Goal: Transaction & Acquisition: Book appointment/travel/reservation

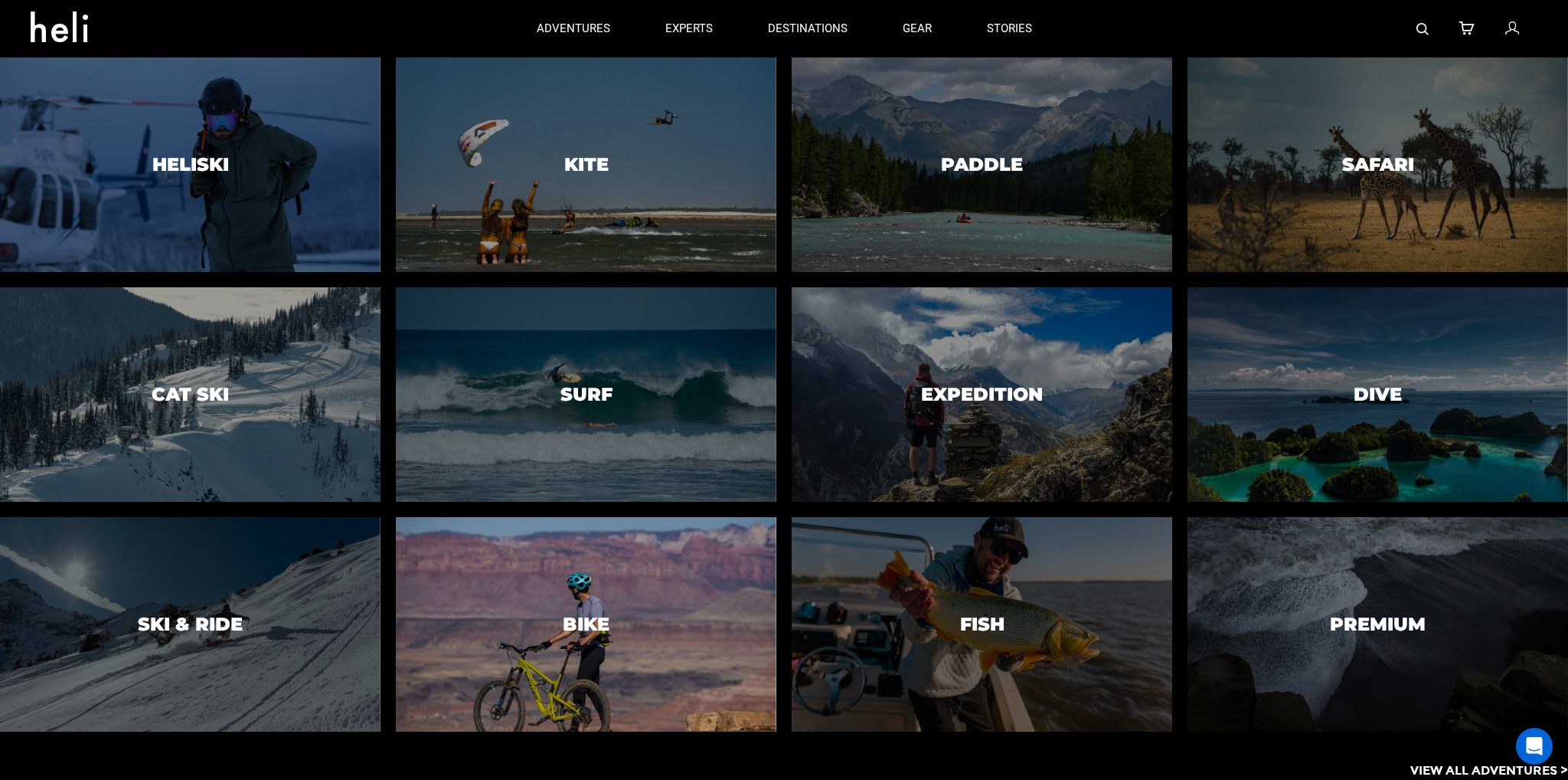
click at [567, 626] on h3 "Bike" at bounding box center [586, 625] width 47 height 20
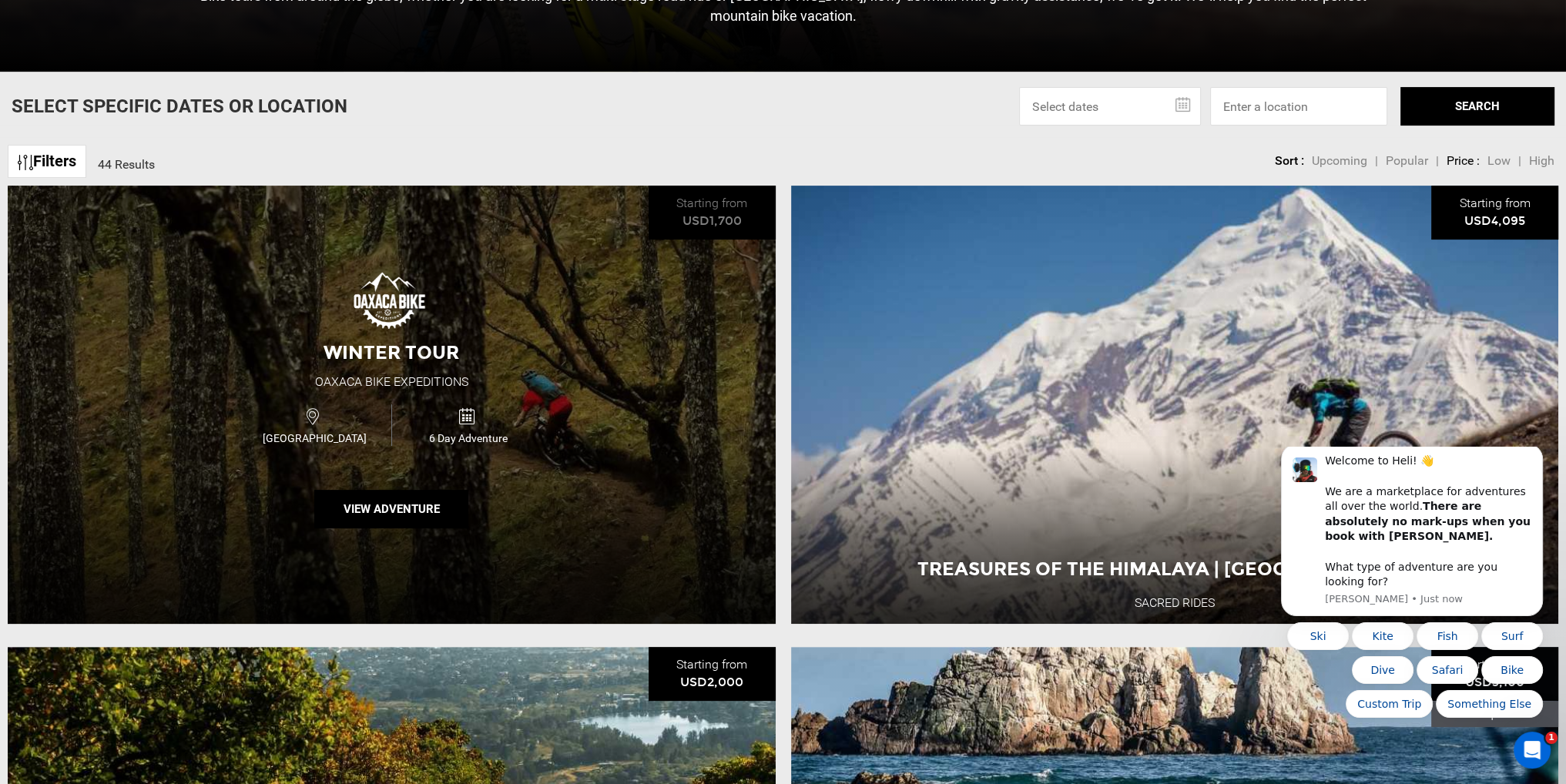
scroll to position [616, 0]
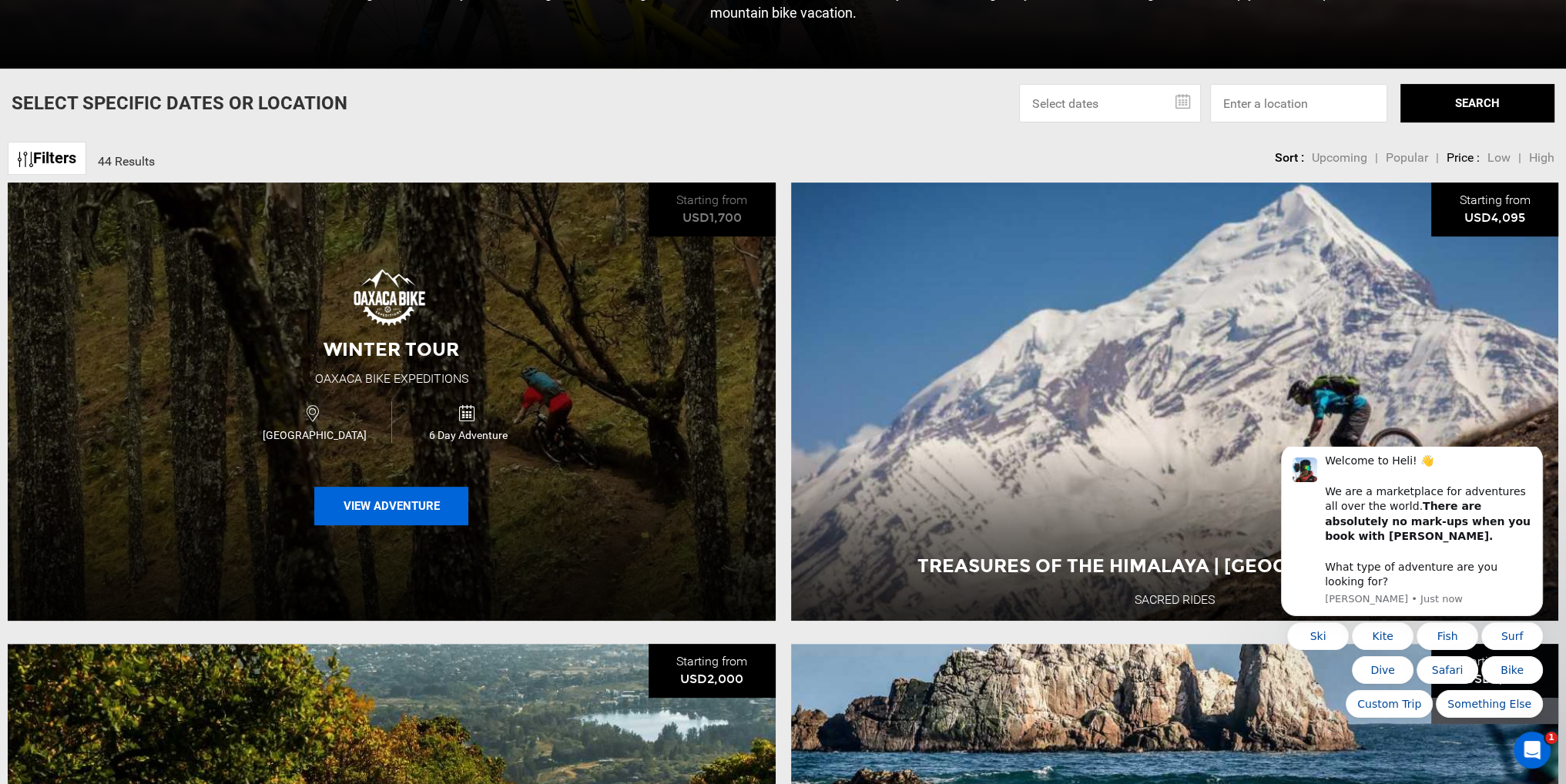
click at [375, 508] on button "View Adventure" at bounding box center [391, 506] width 154 height 39
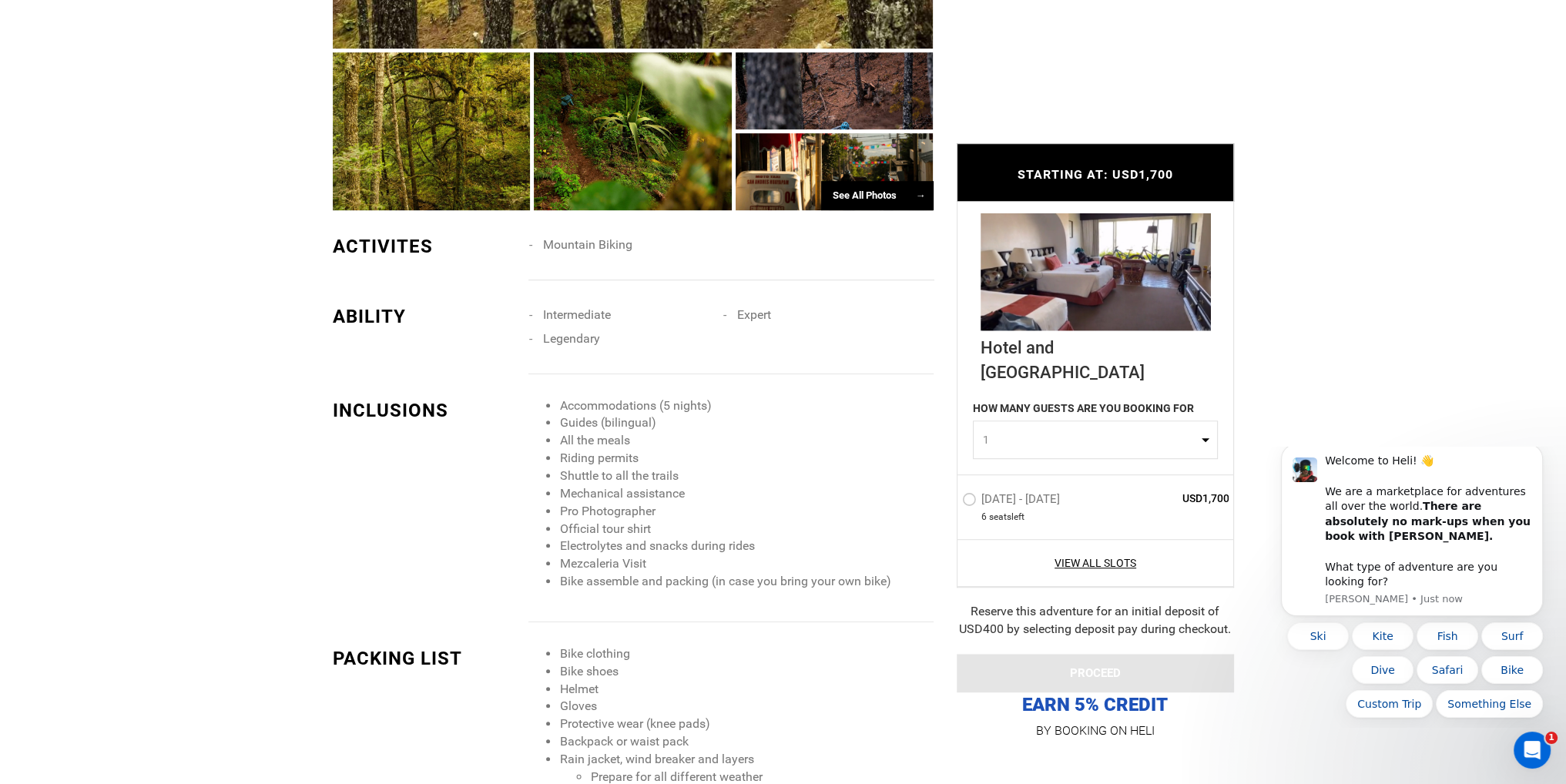
scroll to position [1232, 0]
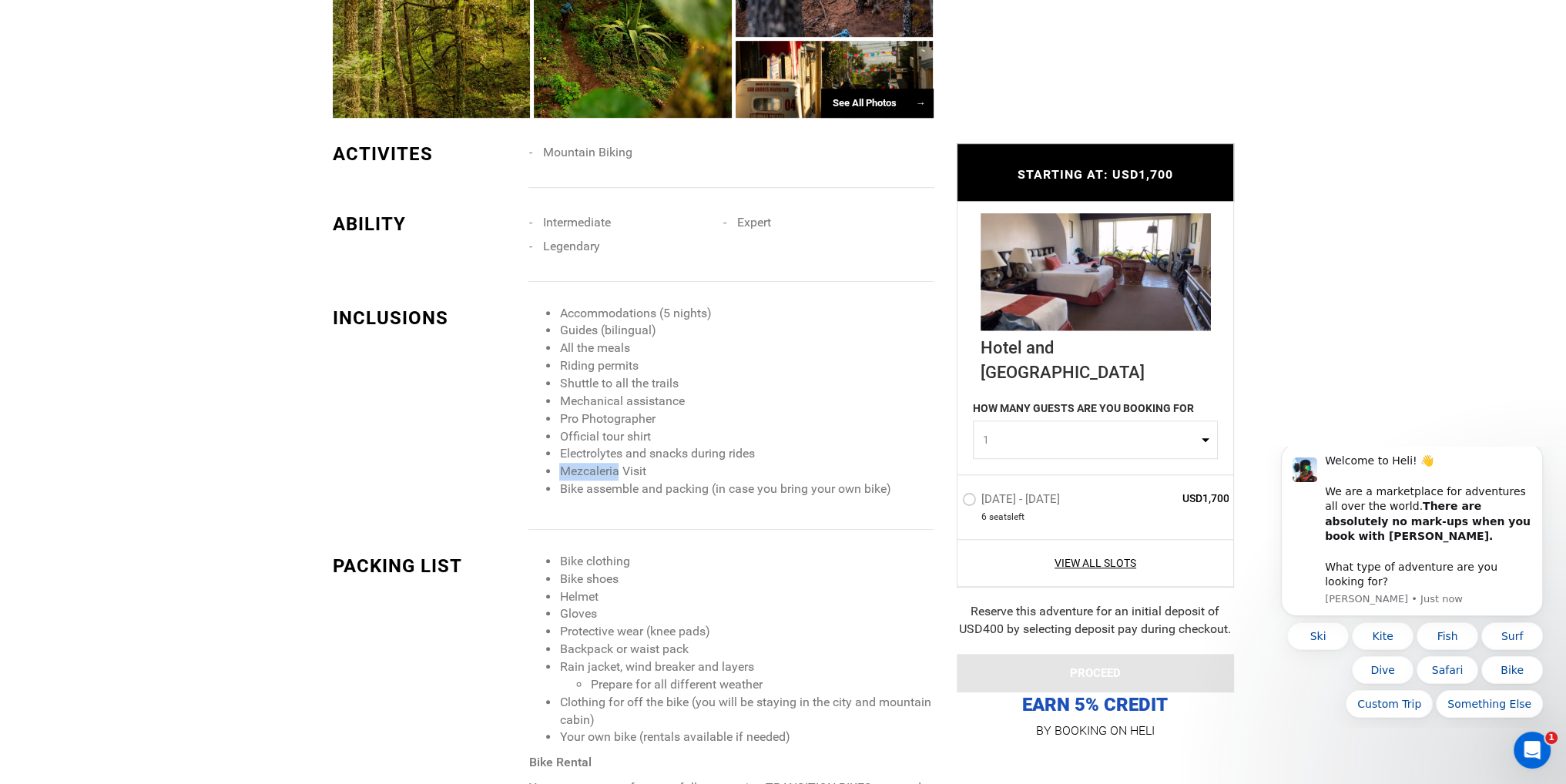
drag, startPoint x: 619, startPoint y: 455, endPoint x: 557, endPoint y: 454, distance: 62.0
click at [557, 454] on ul "Accommodations (5 nights) Guides (bilingual) All the meals Riding permits Shutt…" at bounding box center [730, 401] width 404 height 193
copy li "Mezcaleria"
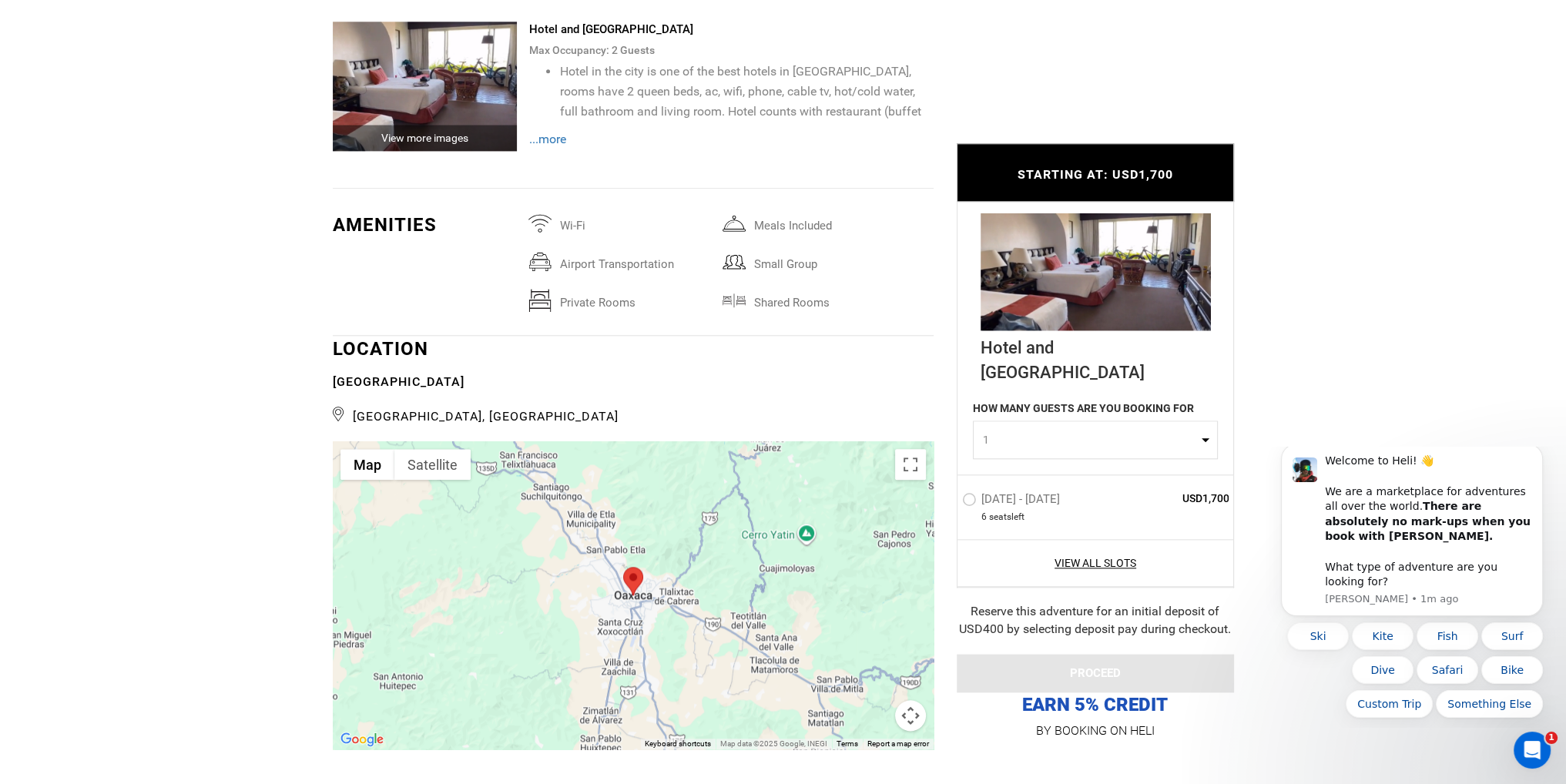
scroll to position [2232, 0]
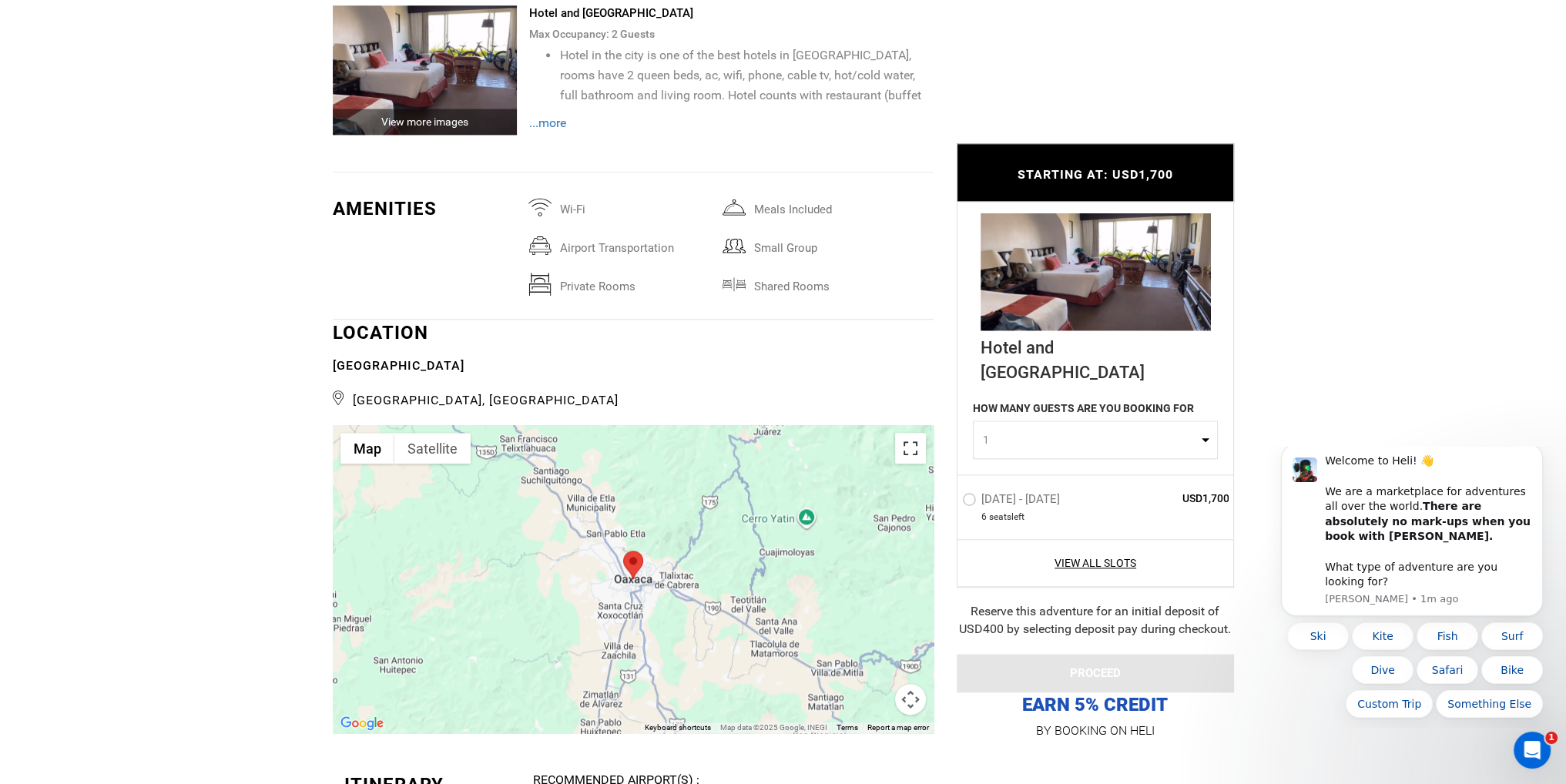
click at [908, 446] on button "Toggle fullscreen view" at bounding box center [910, 448] width 30 height 30
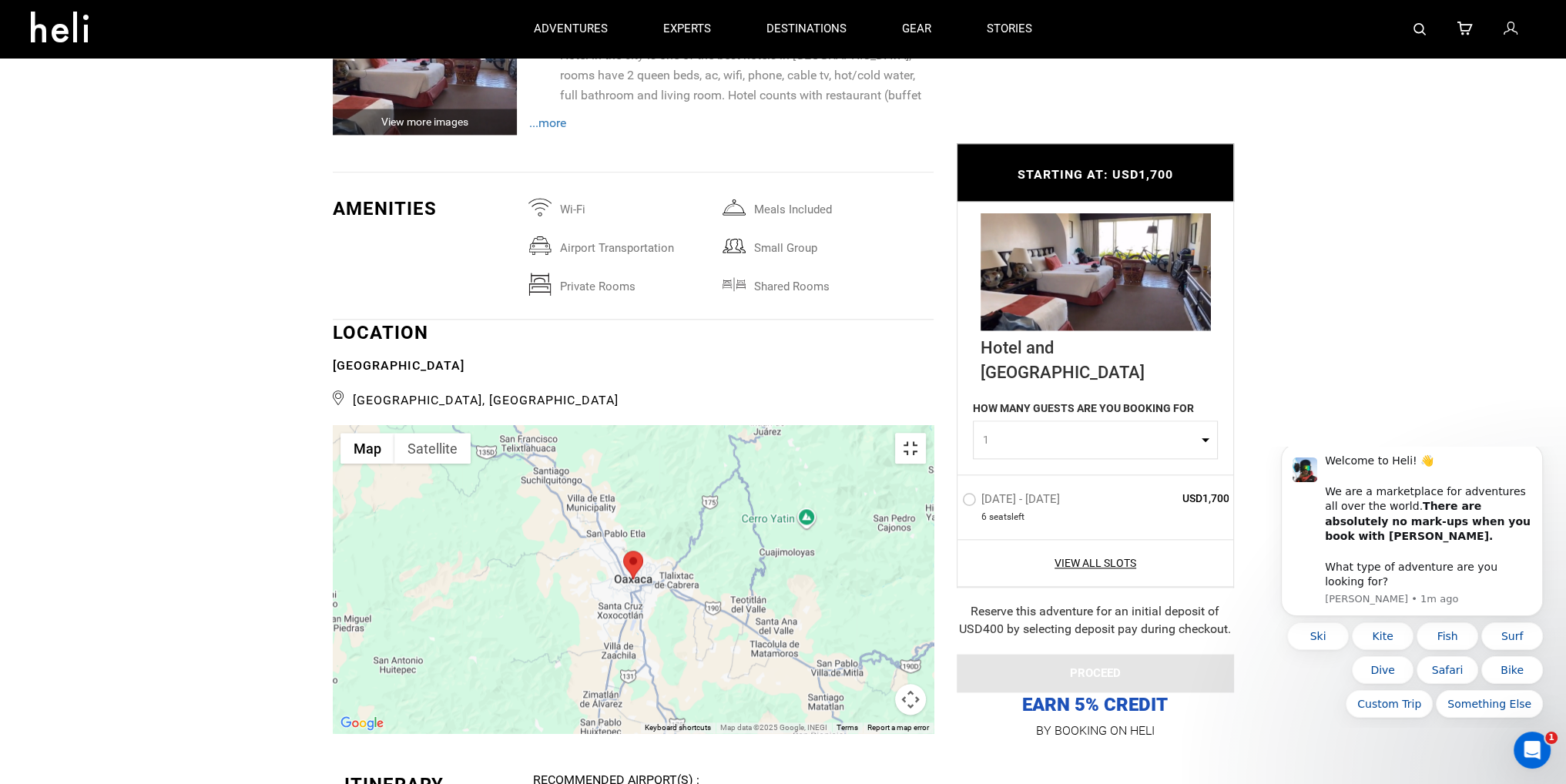
scroll to position [0, 0]
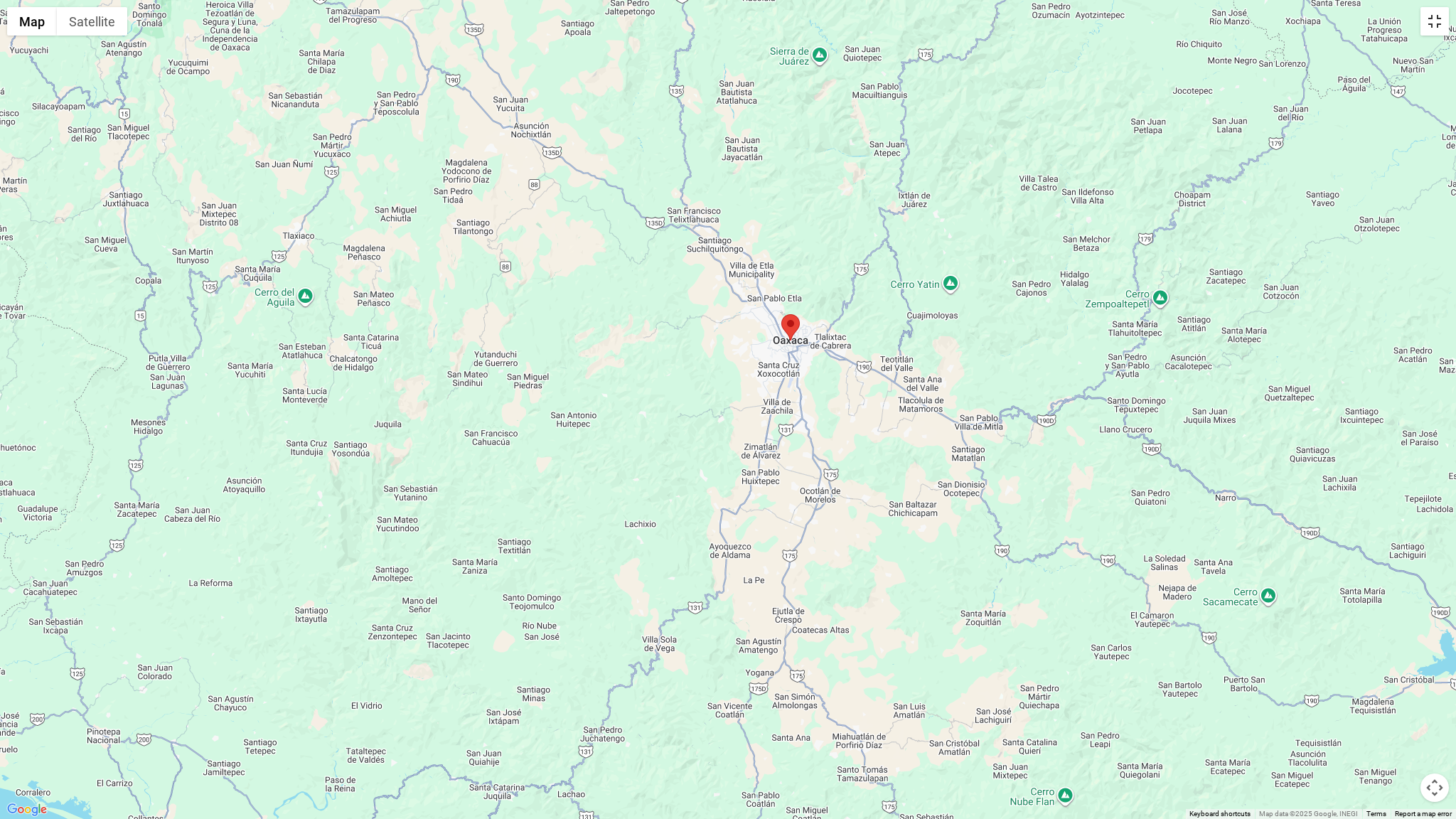
click at [1436, 33] on button "Toggle fullscreen view" at bounding box center [1435, 21] width 28 height 28
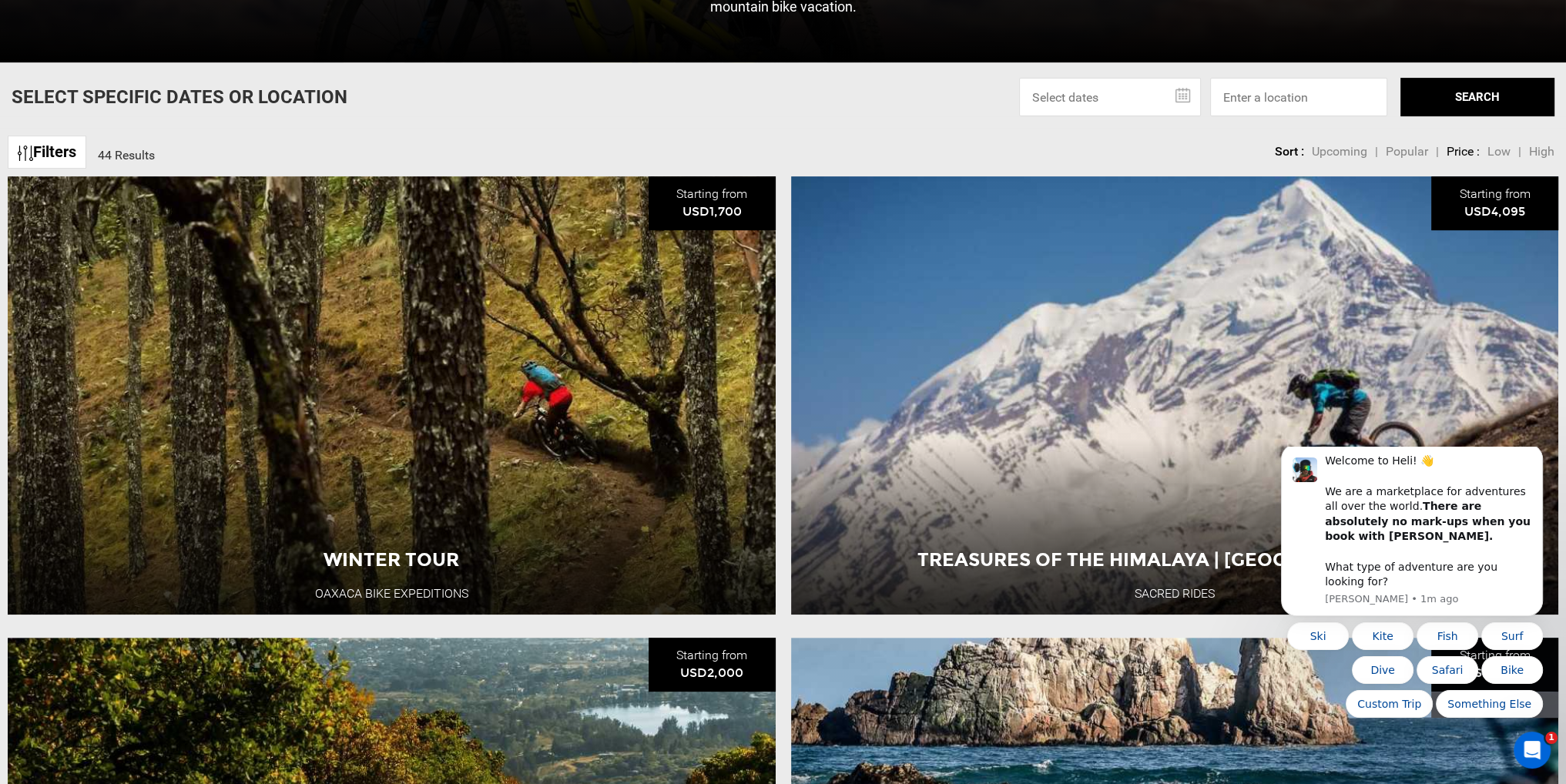
scroll to position [693, 0]
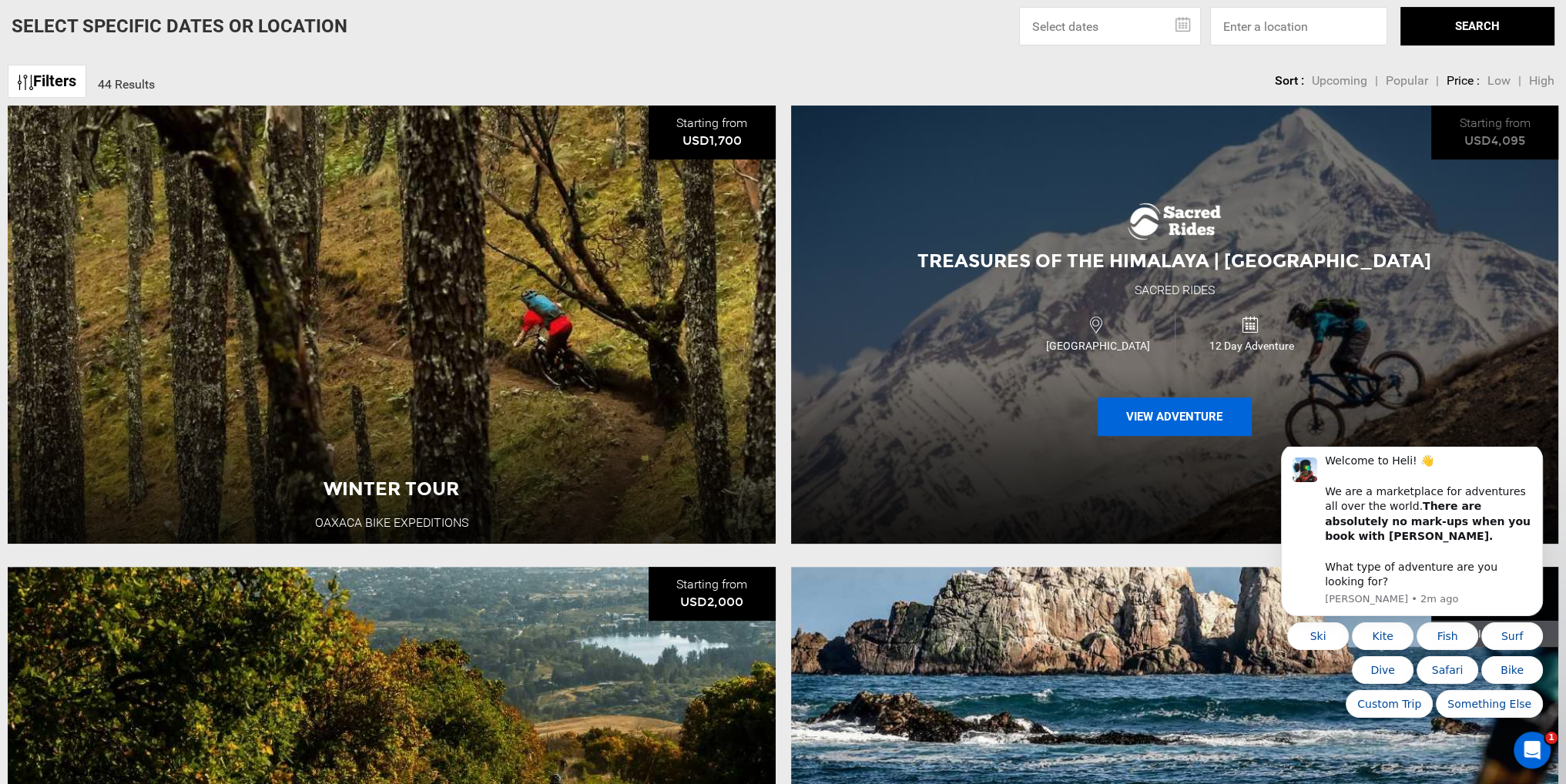
click at [1179, 419] on button "View Adventure" at bounding box center [1174, 417] width 154 height 39
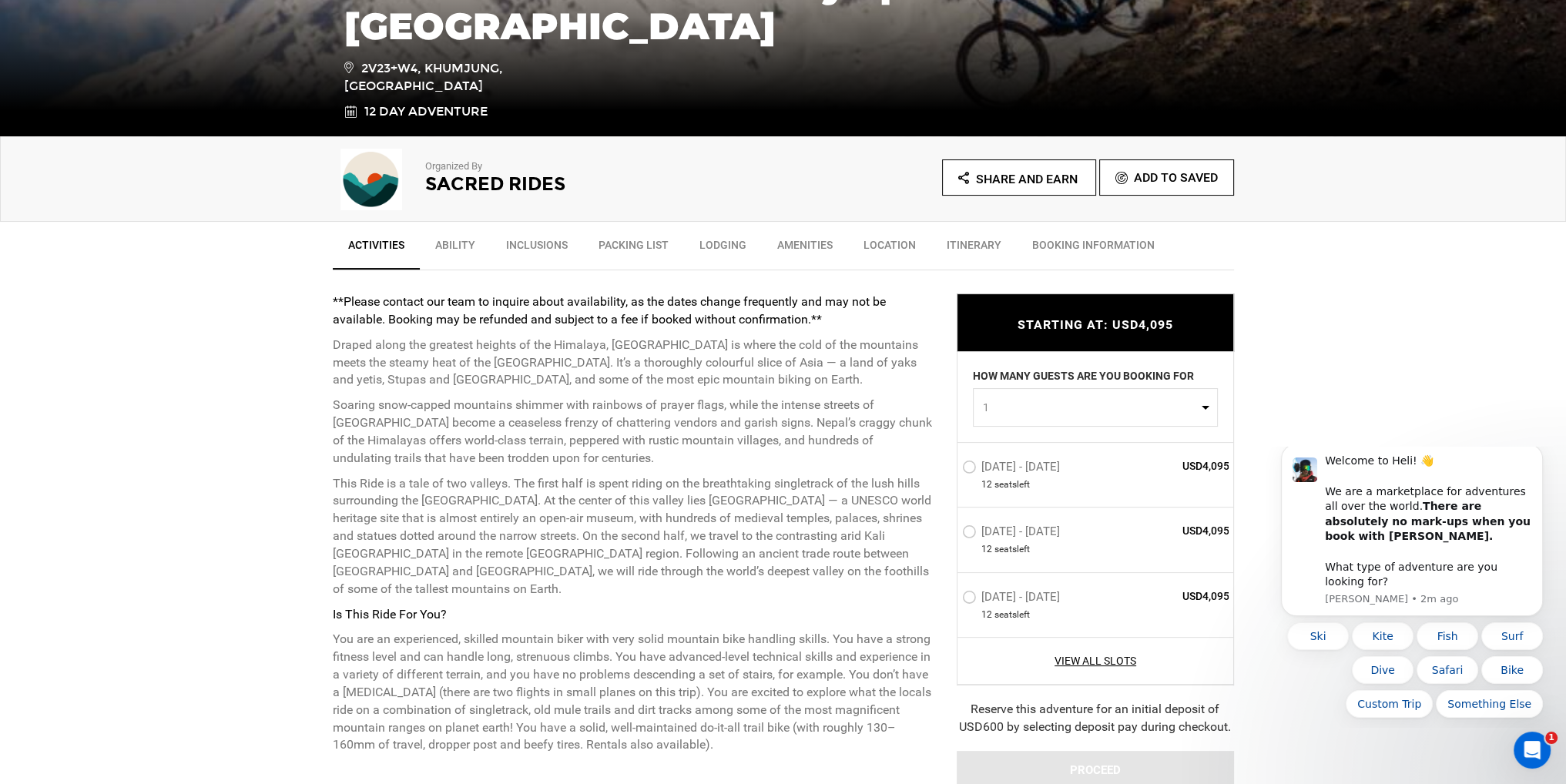
scroll to position [385, 0]
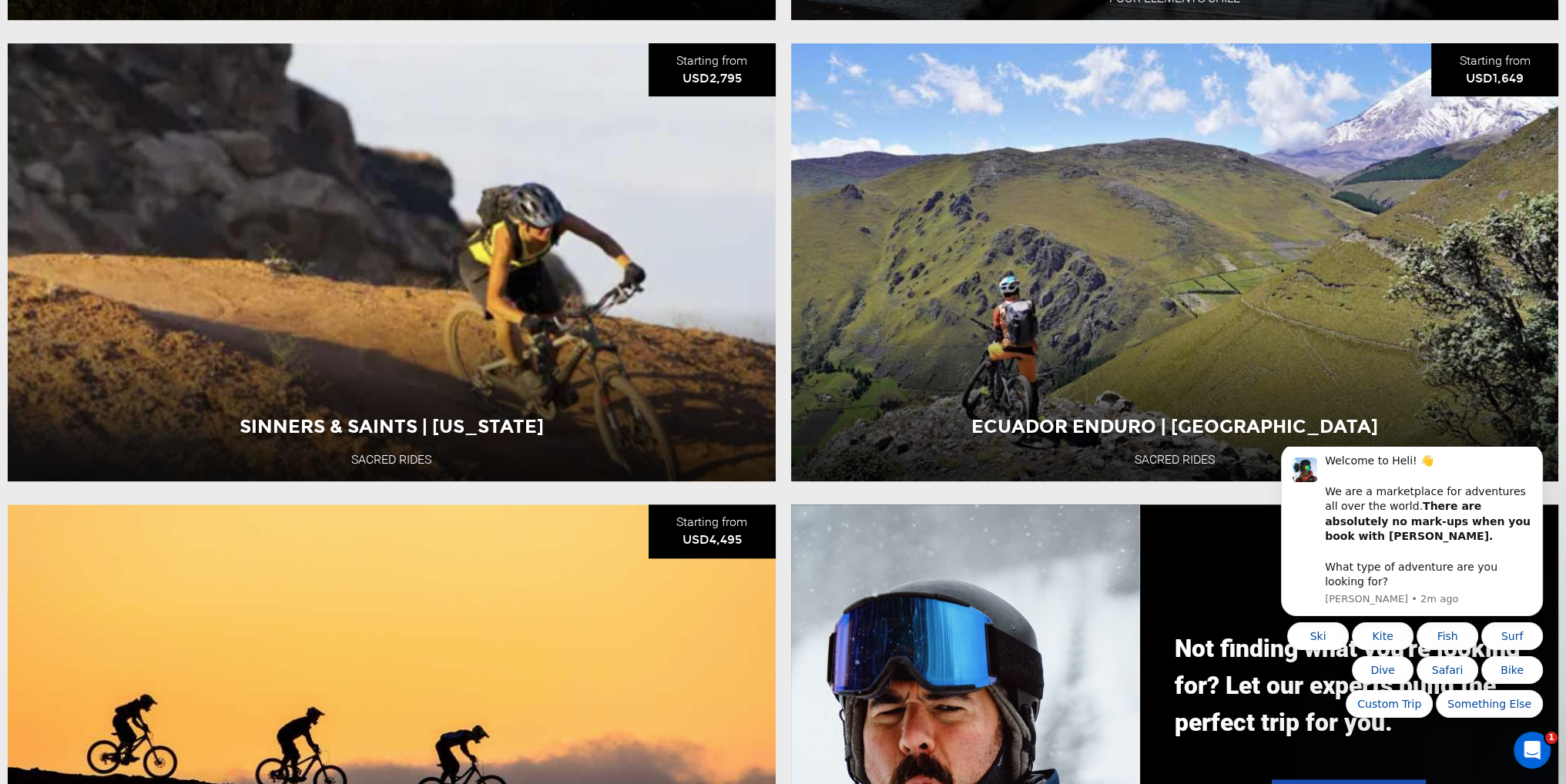
scroll to position [1694, 0]
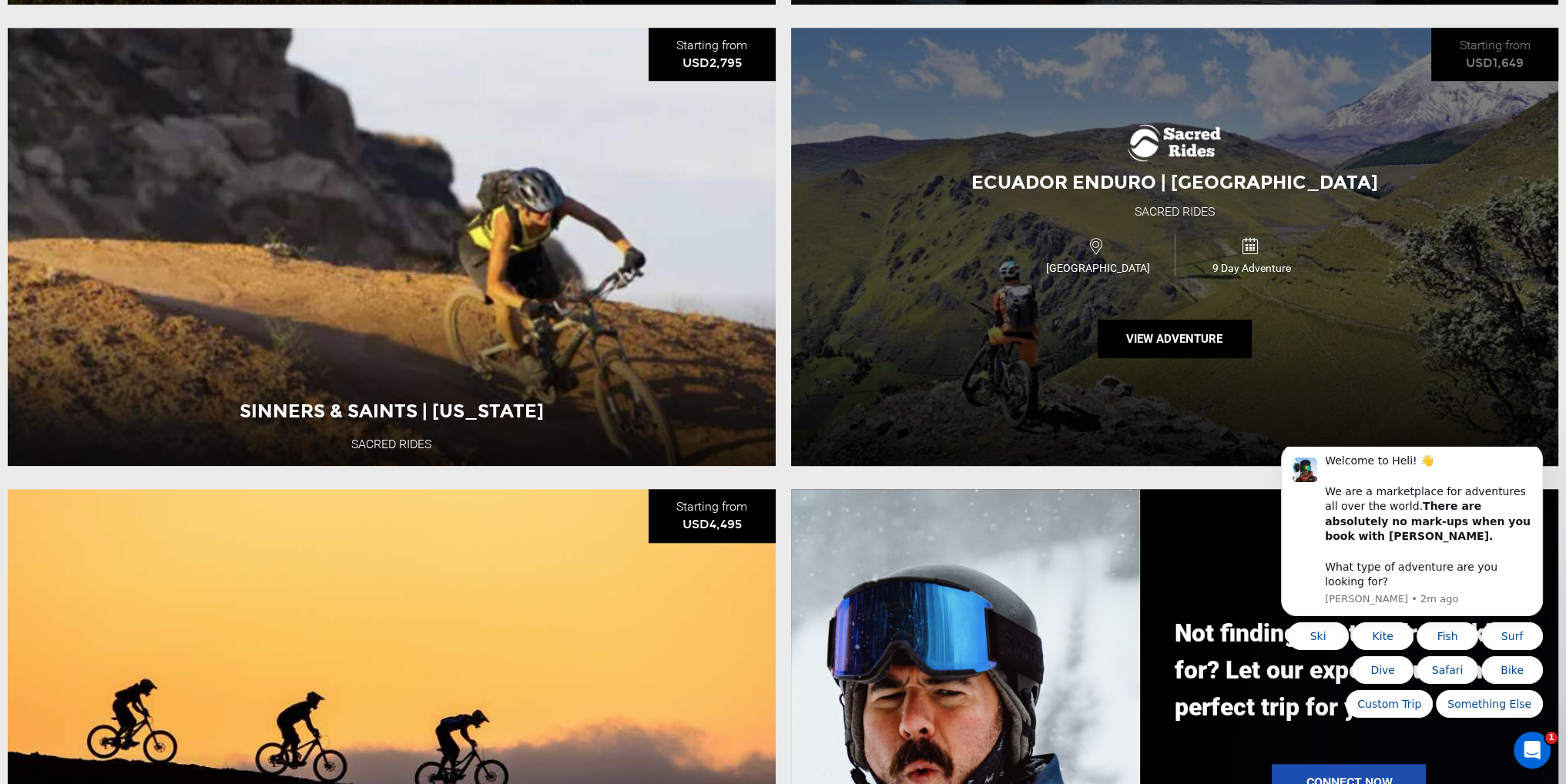
click at [1174, 190] on span "Ecuador Enduro | [GEOGRAPHIC_DATA]" at bounding box center [1174, 182] width 407 height 22
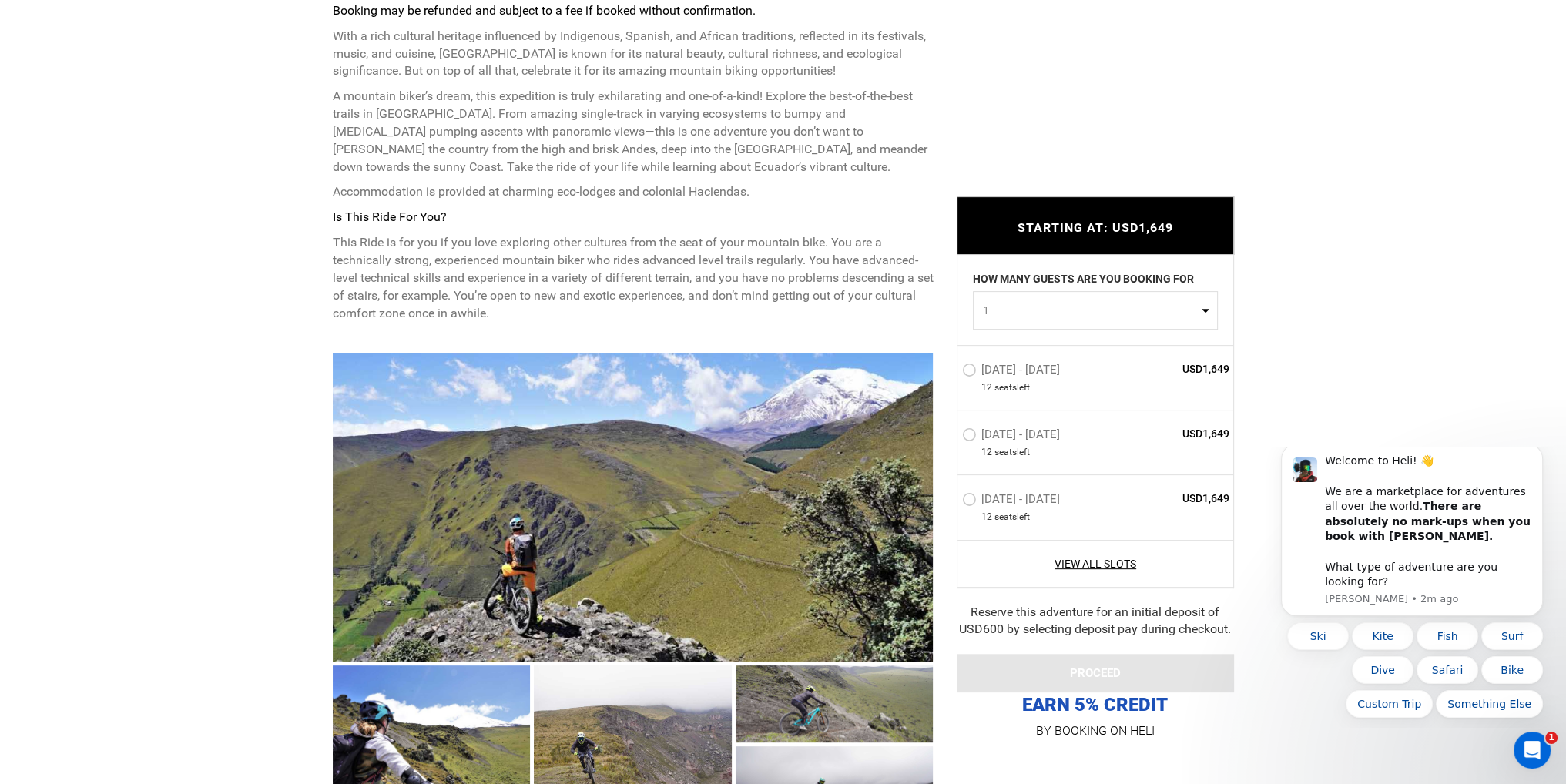
scroll to position [693, 0]
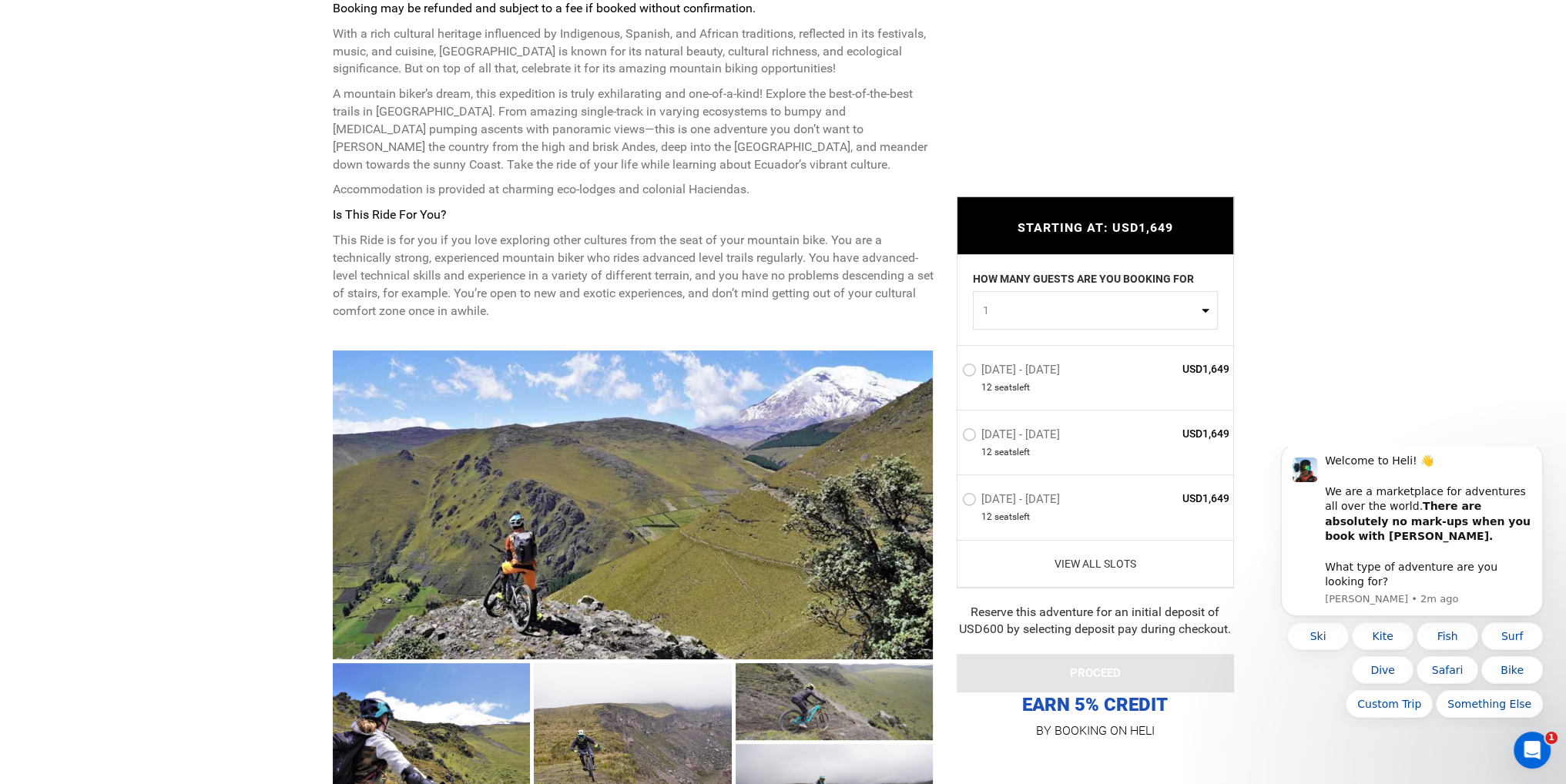
click at [1071, 564] on link "View All Slots" at bounding box center [1095, 563] width 268 height 15
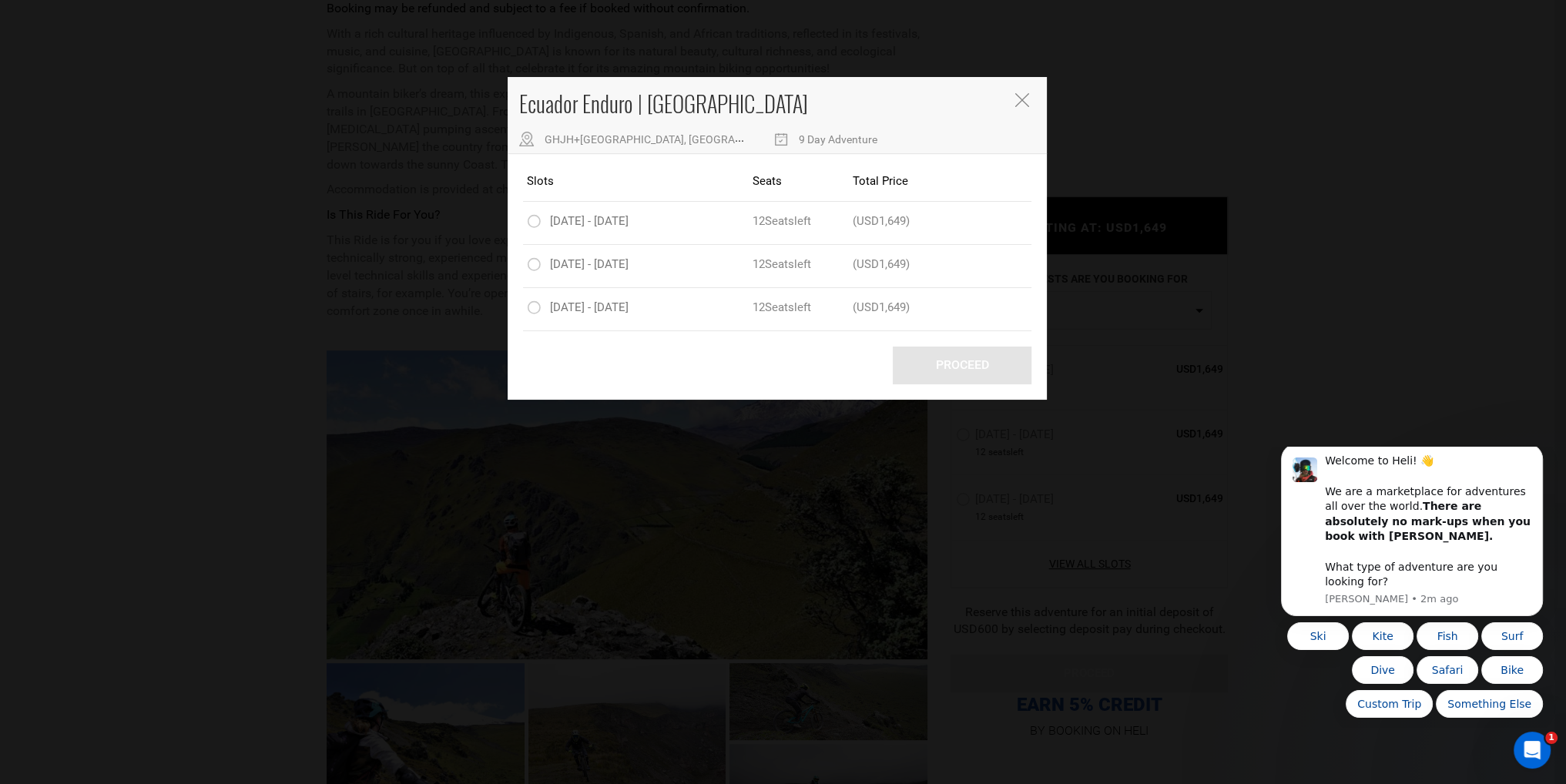
click at [1018, 93] on icon "Close" at bounding box center [1021, 100] width 14 height 14
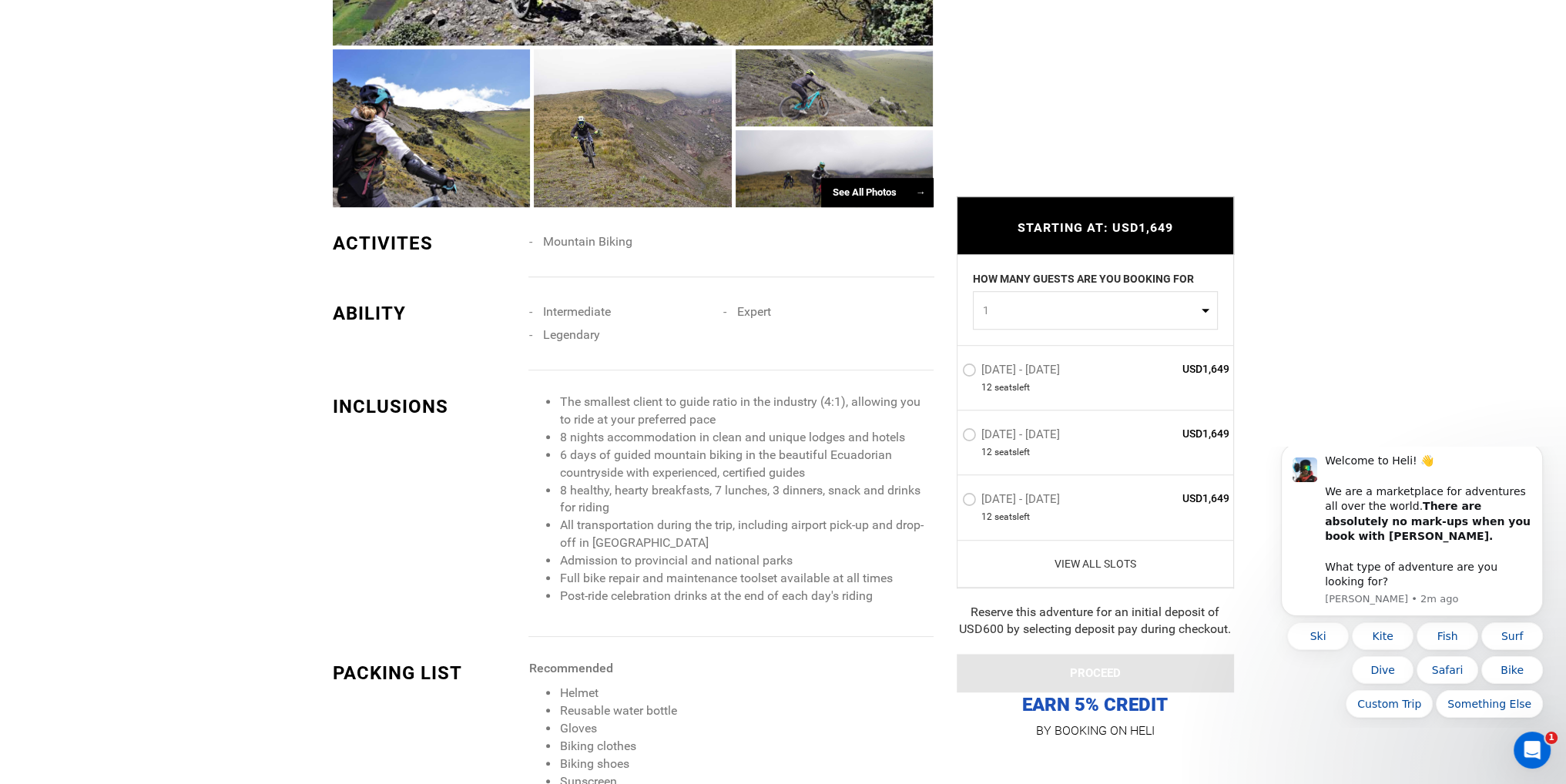
scroll to position [1309, 0]
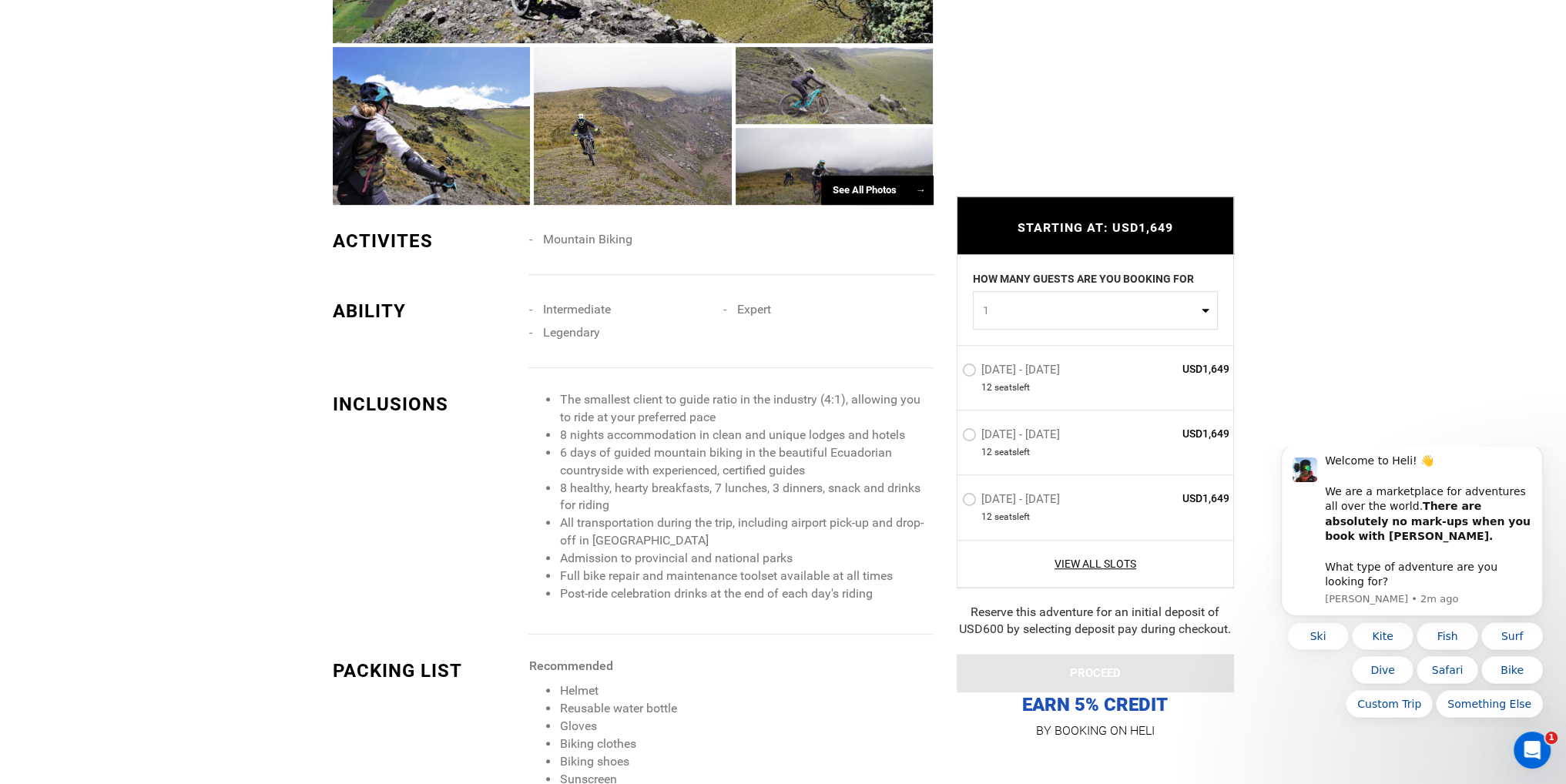
click at [533, 308] on li "Intermediate" at bounding box center [626, 309] width 194 height 23
click at [527, 311] on div "ABILITY" at bounding box center [425, 311] width 208 height 26
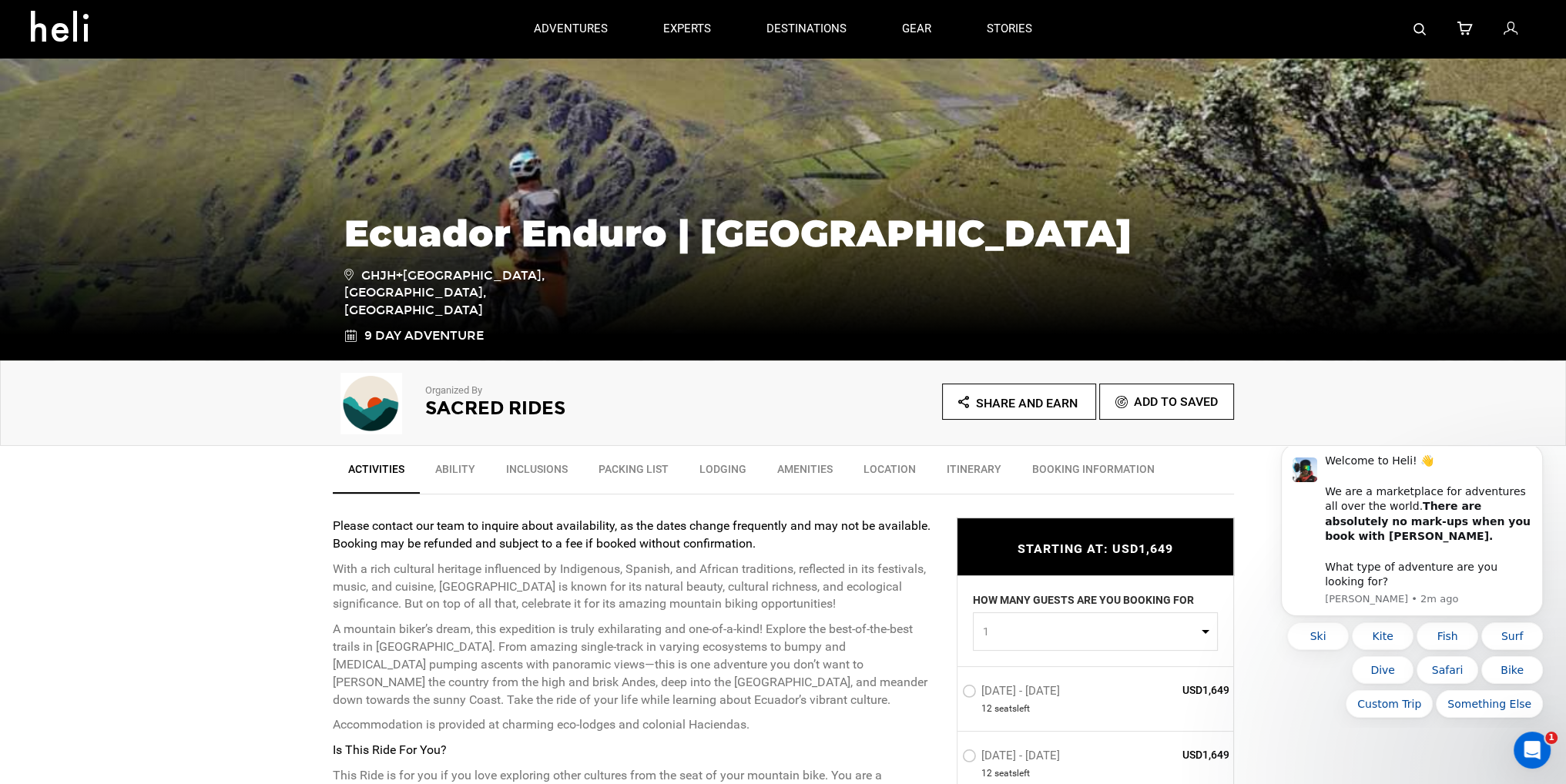
scroll to position [154, 0]
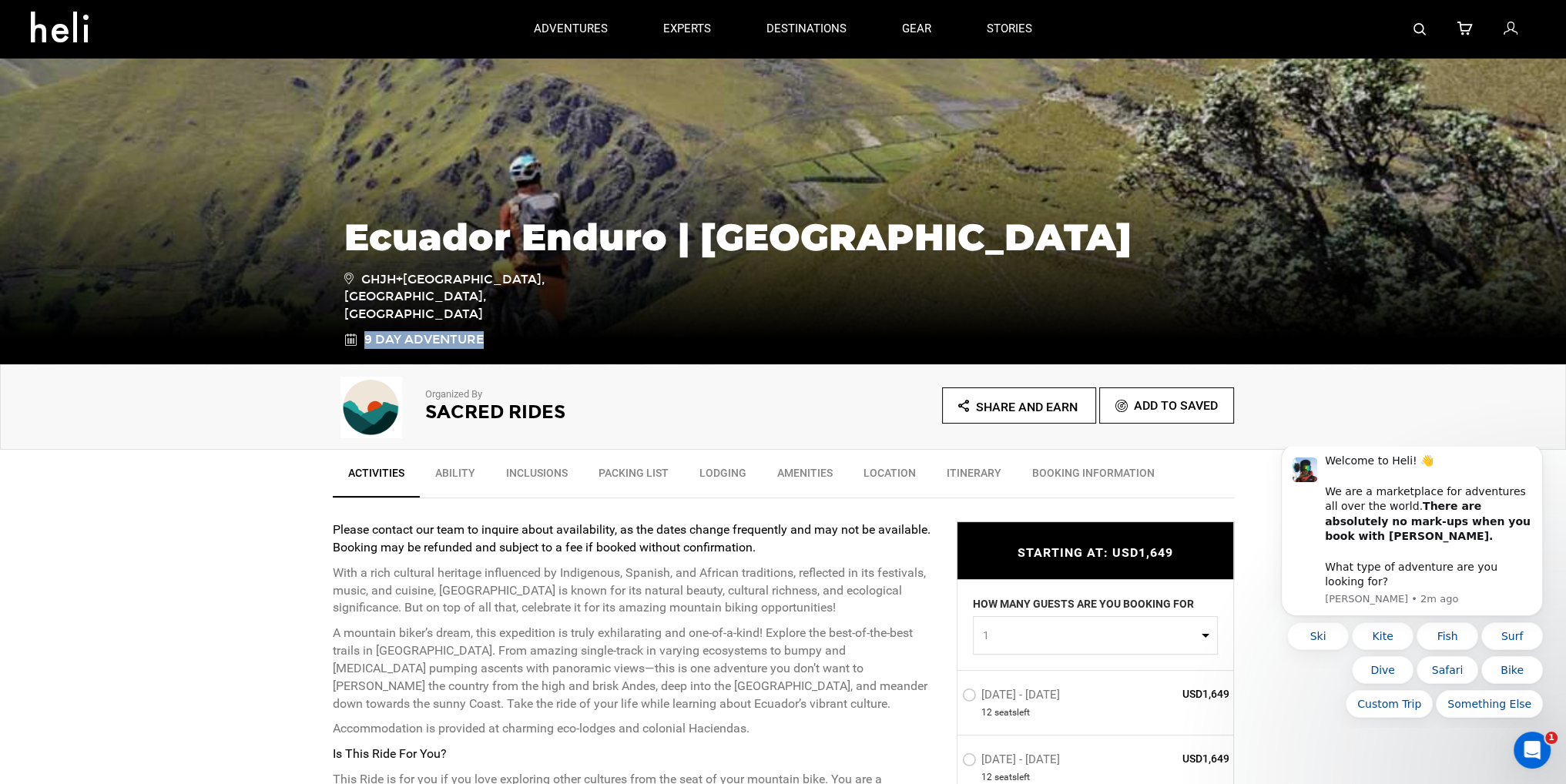
drag, startPoint x: 487, startPoint y: 340, endPoint x: 366, endPoint y: 343, distance: 121.0
click at [366, 343] on link "9 Day Adventure" at bounding box center [454, 339] width 219 height 18
click at [530, 464] on link "Inclusions" at bounding box center [536, 477] width 92 height 39
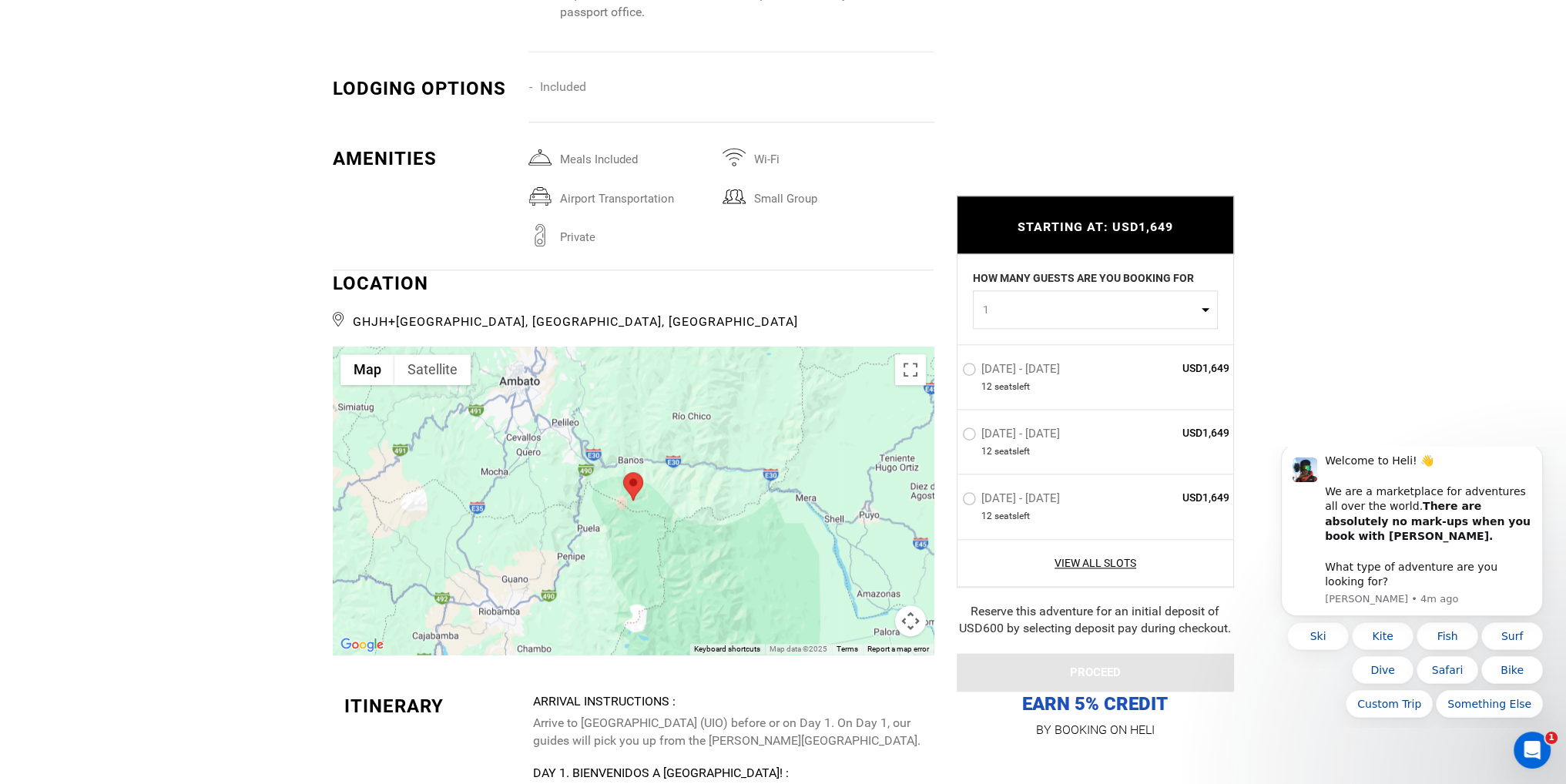
scroll to position [2383, 0]
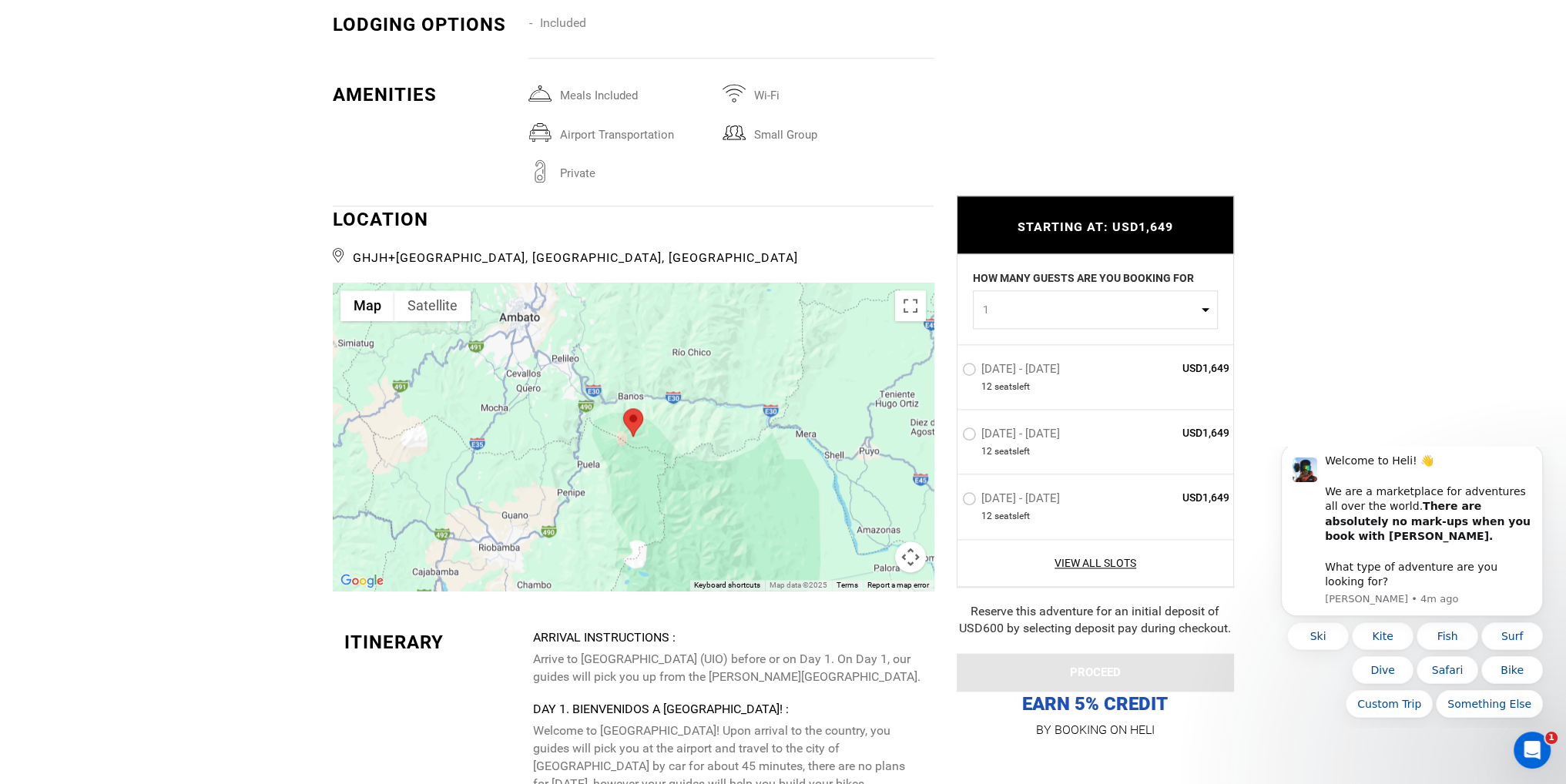
click at [631, 477] on div at bounding box center [633, 436] width 601 height 308
click at [909, 302] on button "Toggle fullscreen view" at bounding box center [910, 305] width 30 height 30
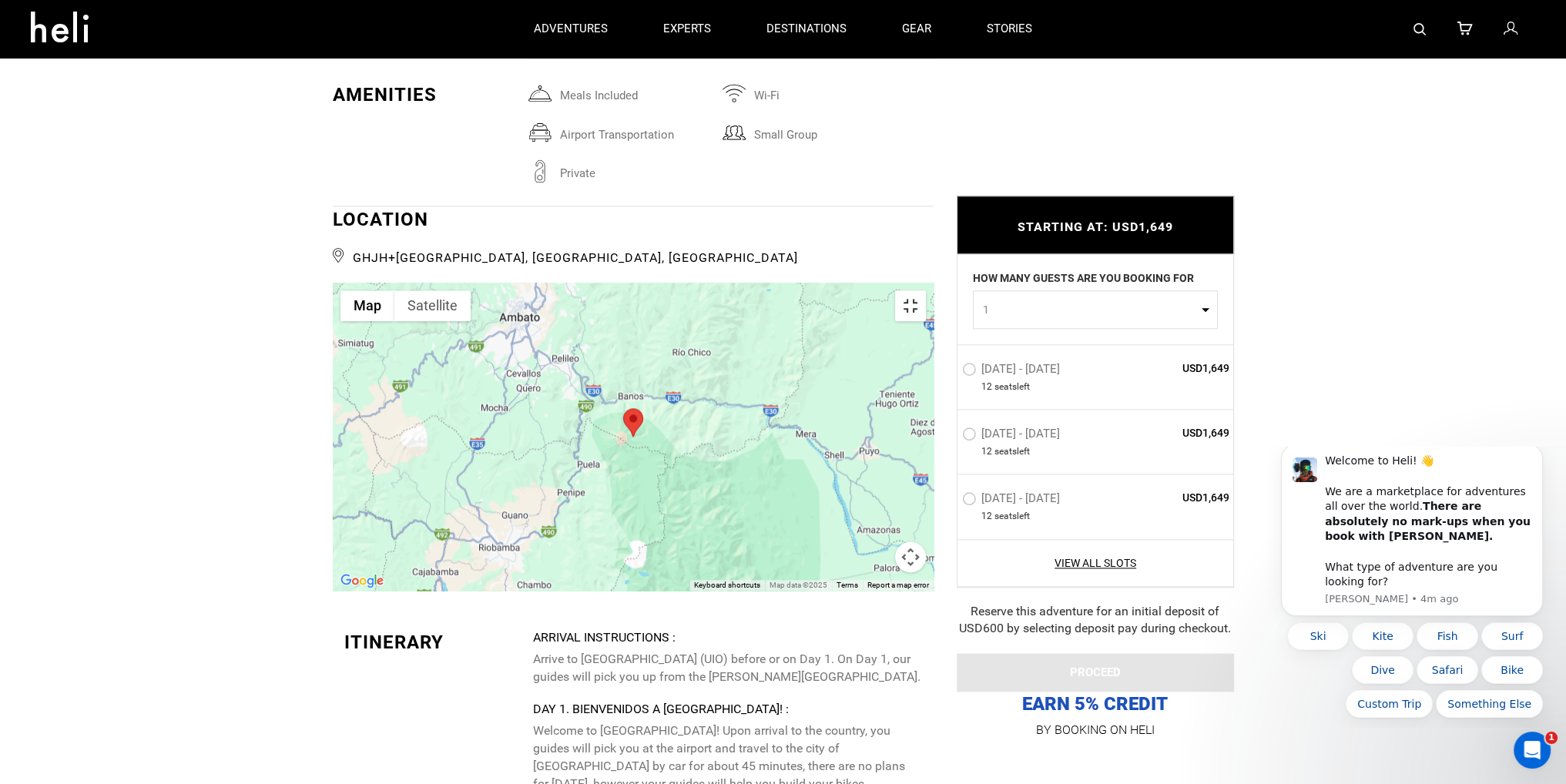
scroll to position [0, 0]
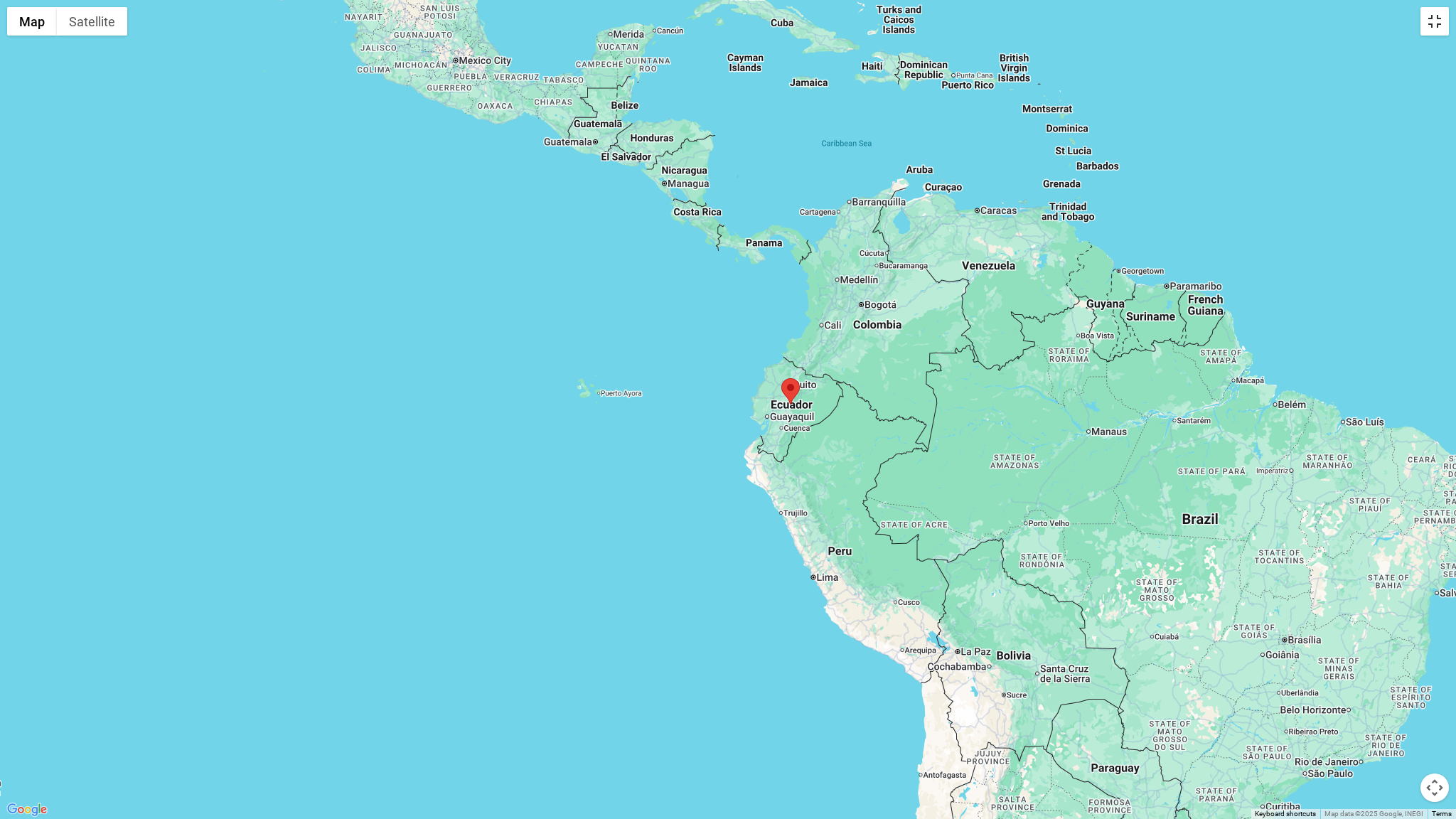
click at [1437, 21] on button "Toggle fullscreen view" at bounding box center [1435, 21] width 28 height 28
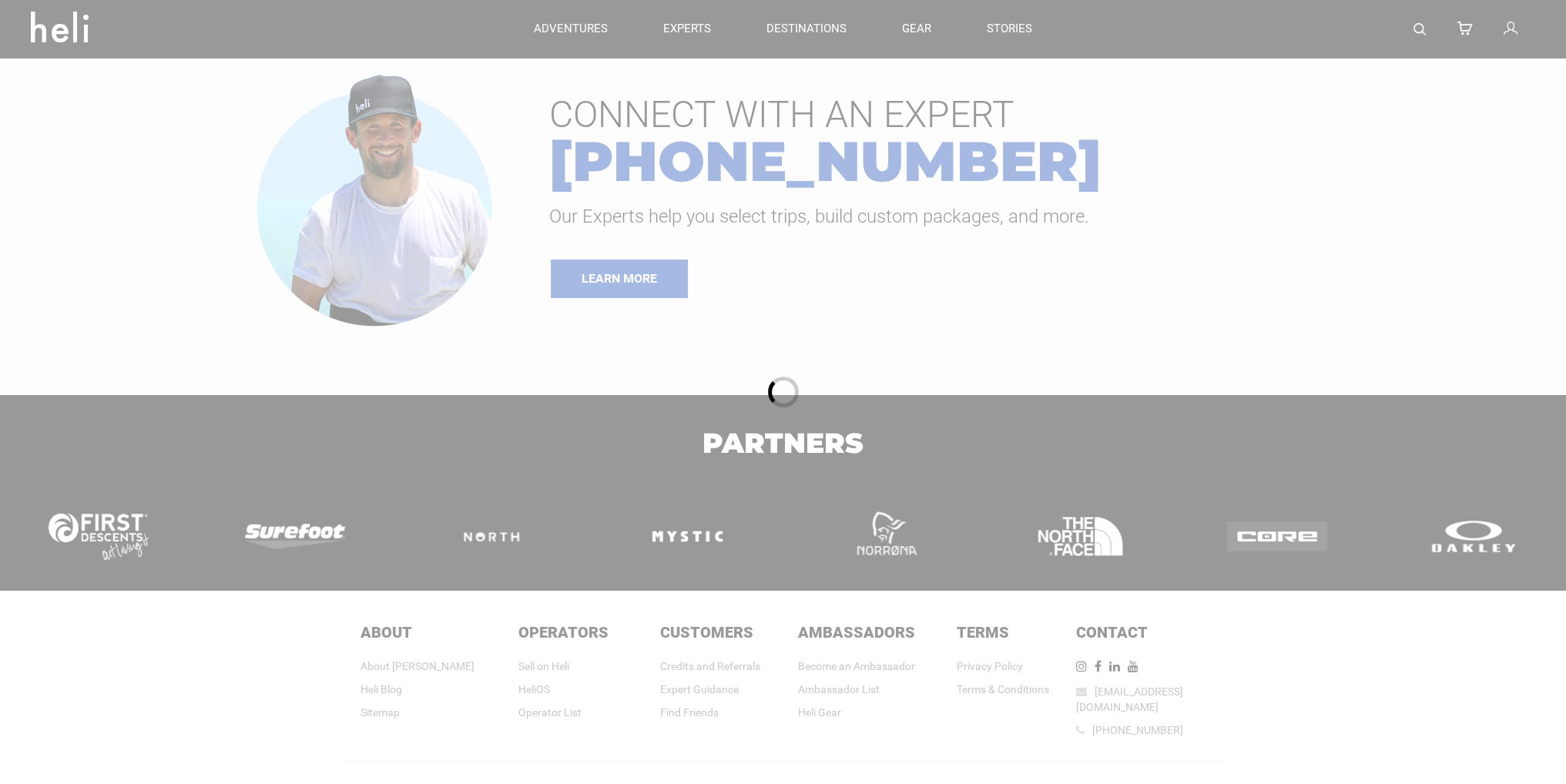
type input "Bike"
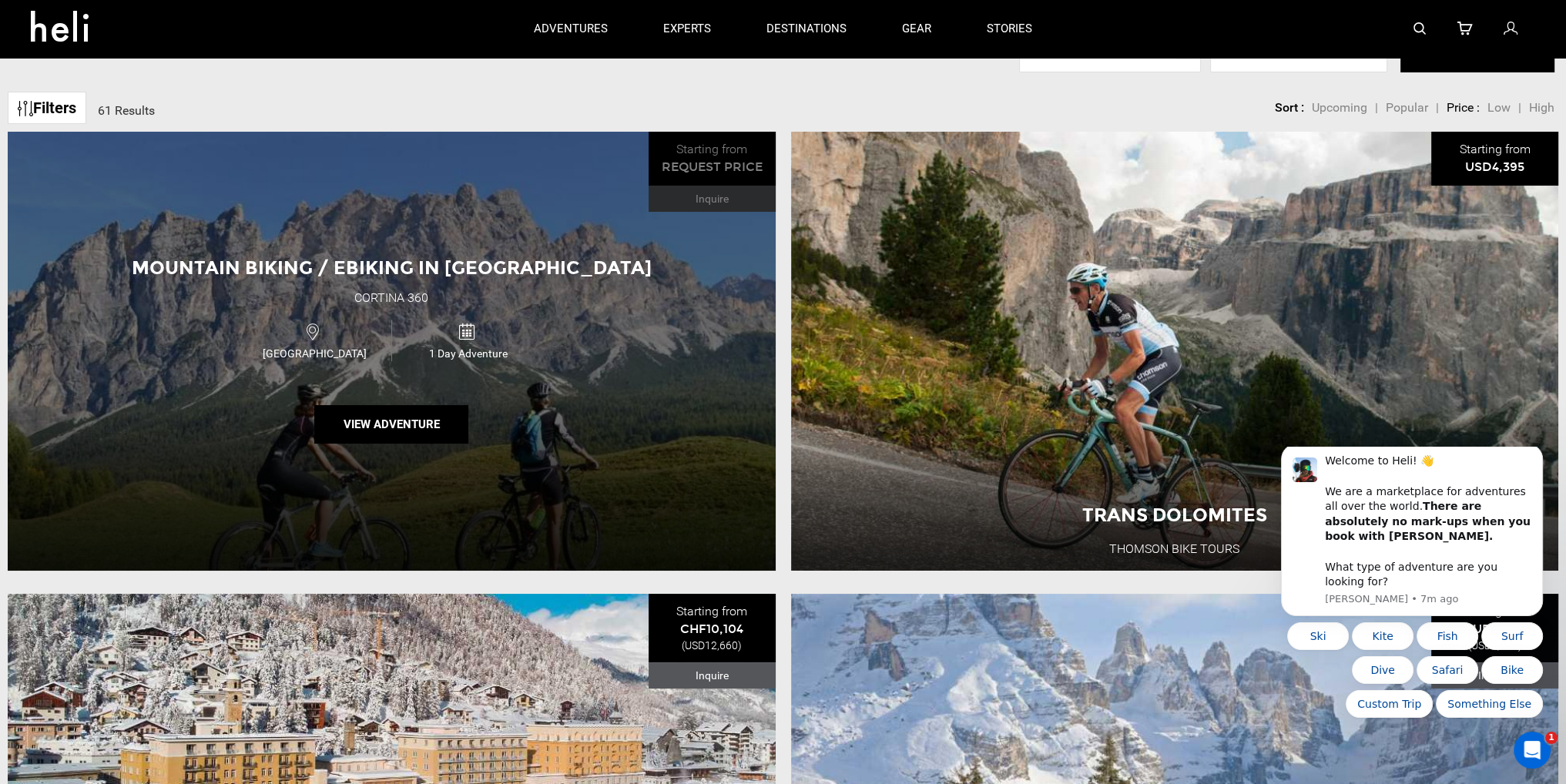
scroll to position [52, 0]
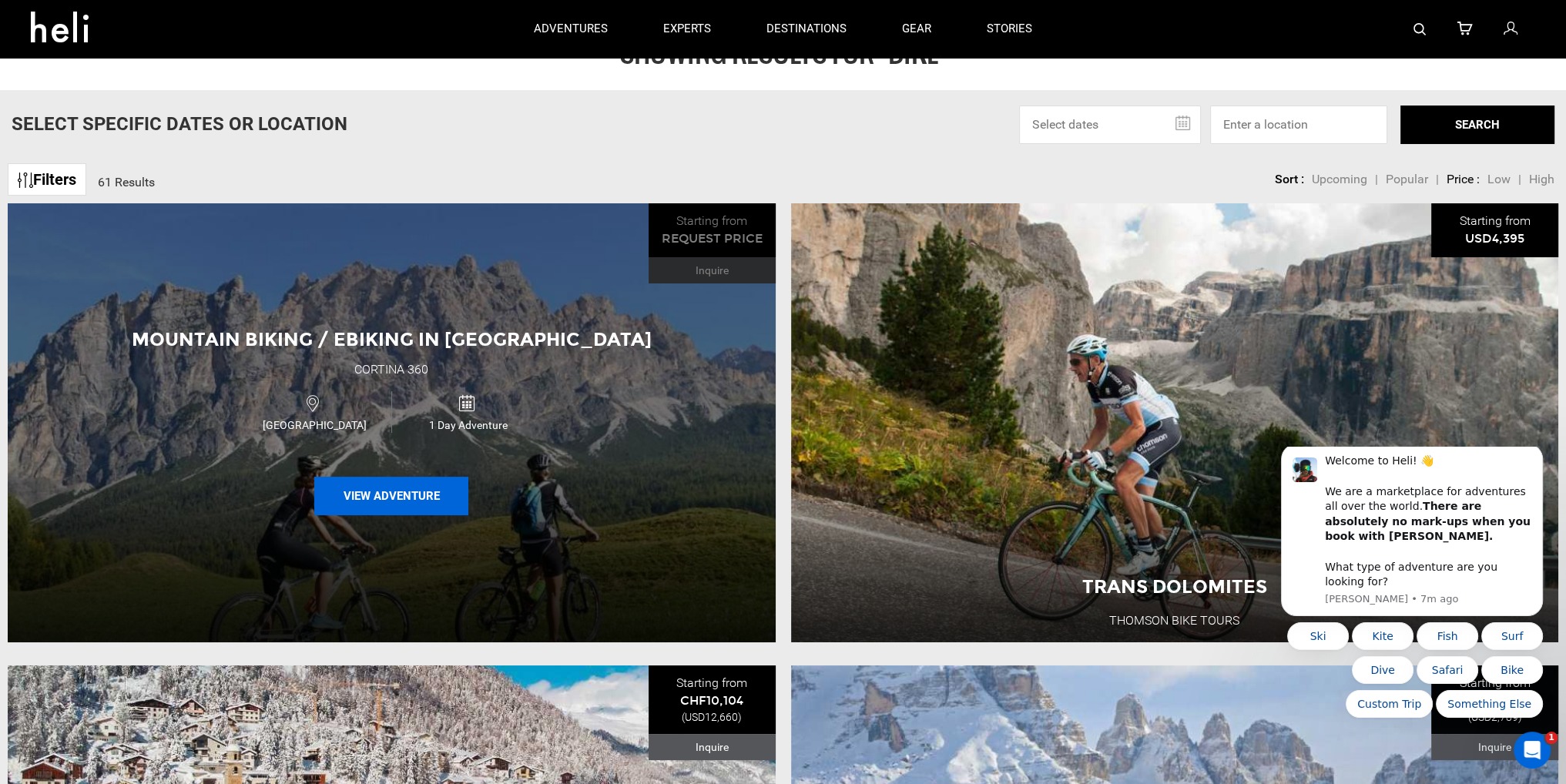
click at [390, 503] on button "View Adventure" at bounding box center [391, 496] width 154 height 39
